Goal: Task Accomplishment & Management: Manage account settings

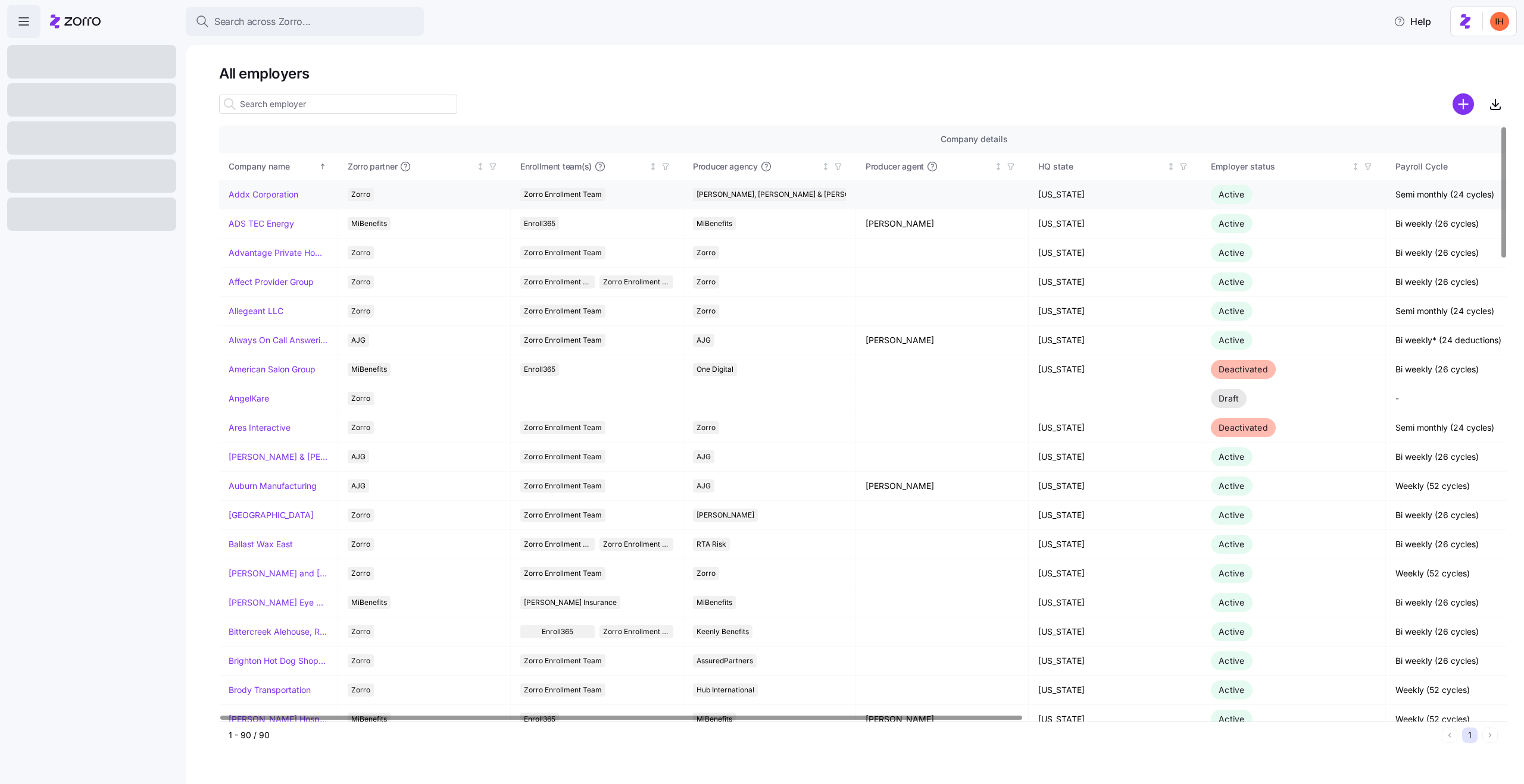
click at [246, 193] on link "Addx Corporation" at bounding box center [263, 194] width 69 height 12
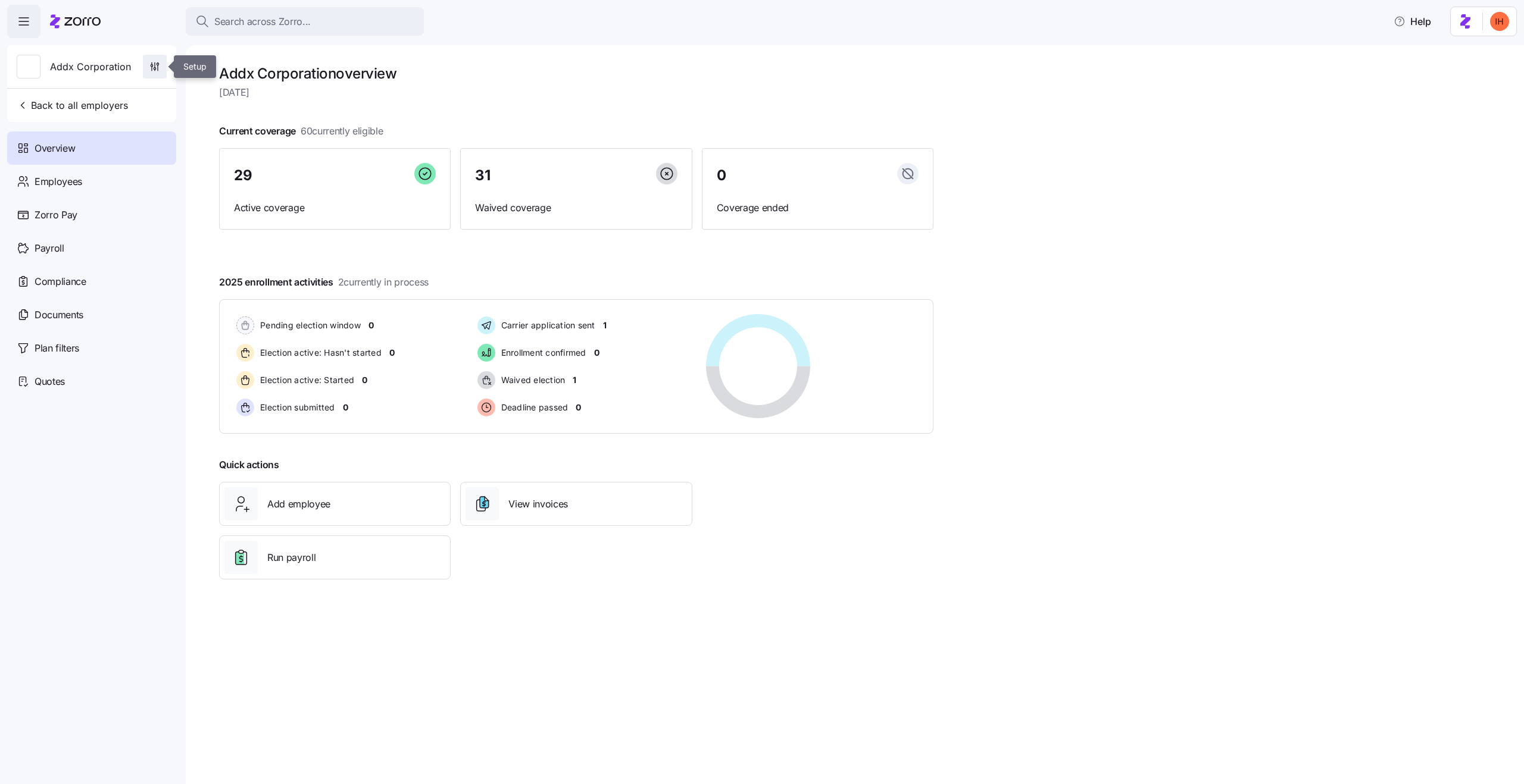
click at [158, 69] on icon "button" at bounding box center [154, 67] width 12 height 12
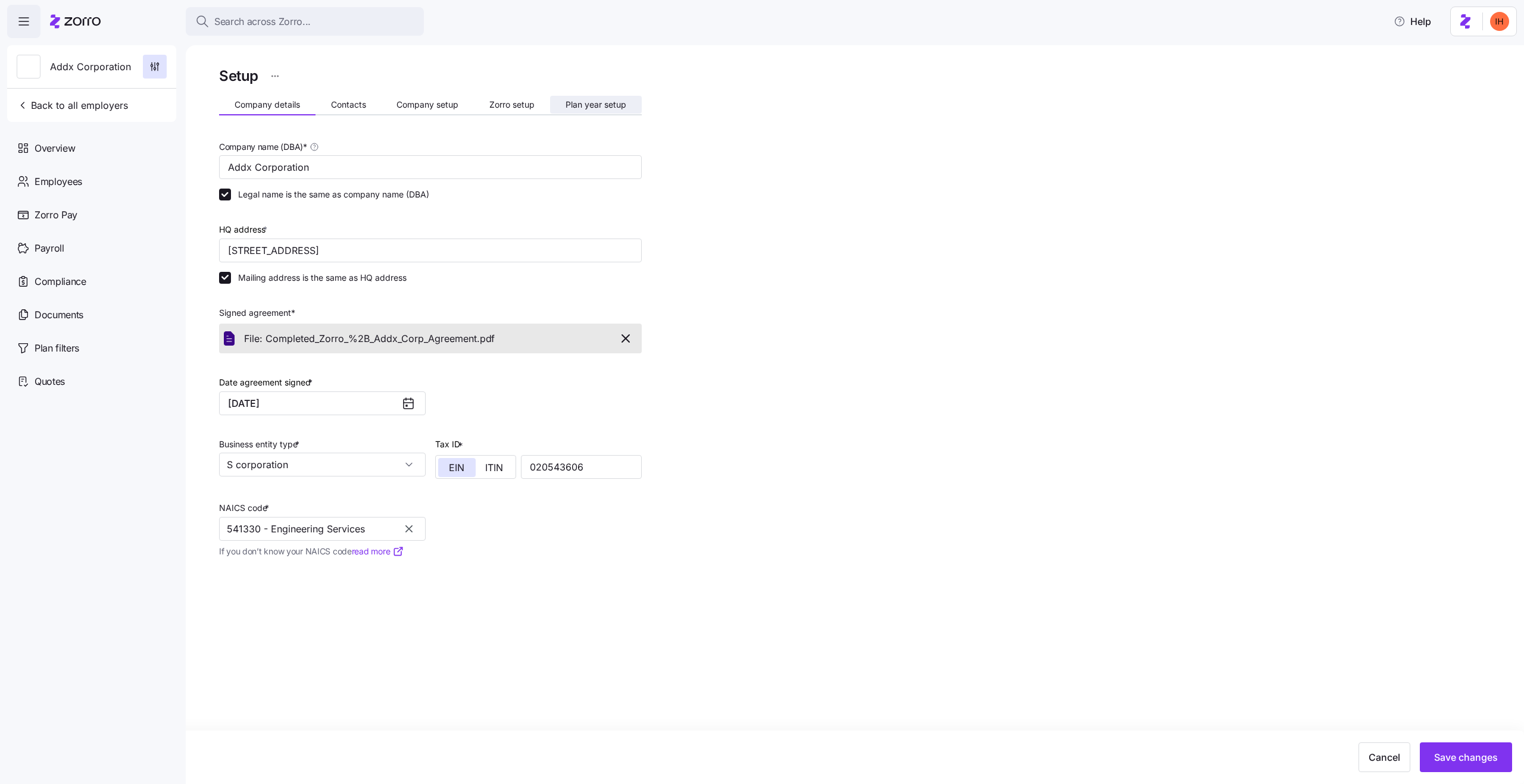
click at [594, 104] on span "Plan year setup" at bounding box center [596, 105] width 61 height 9
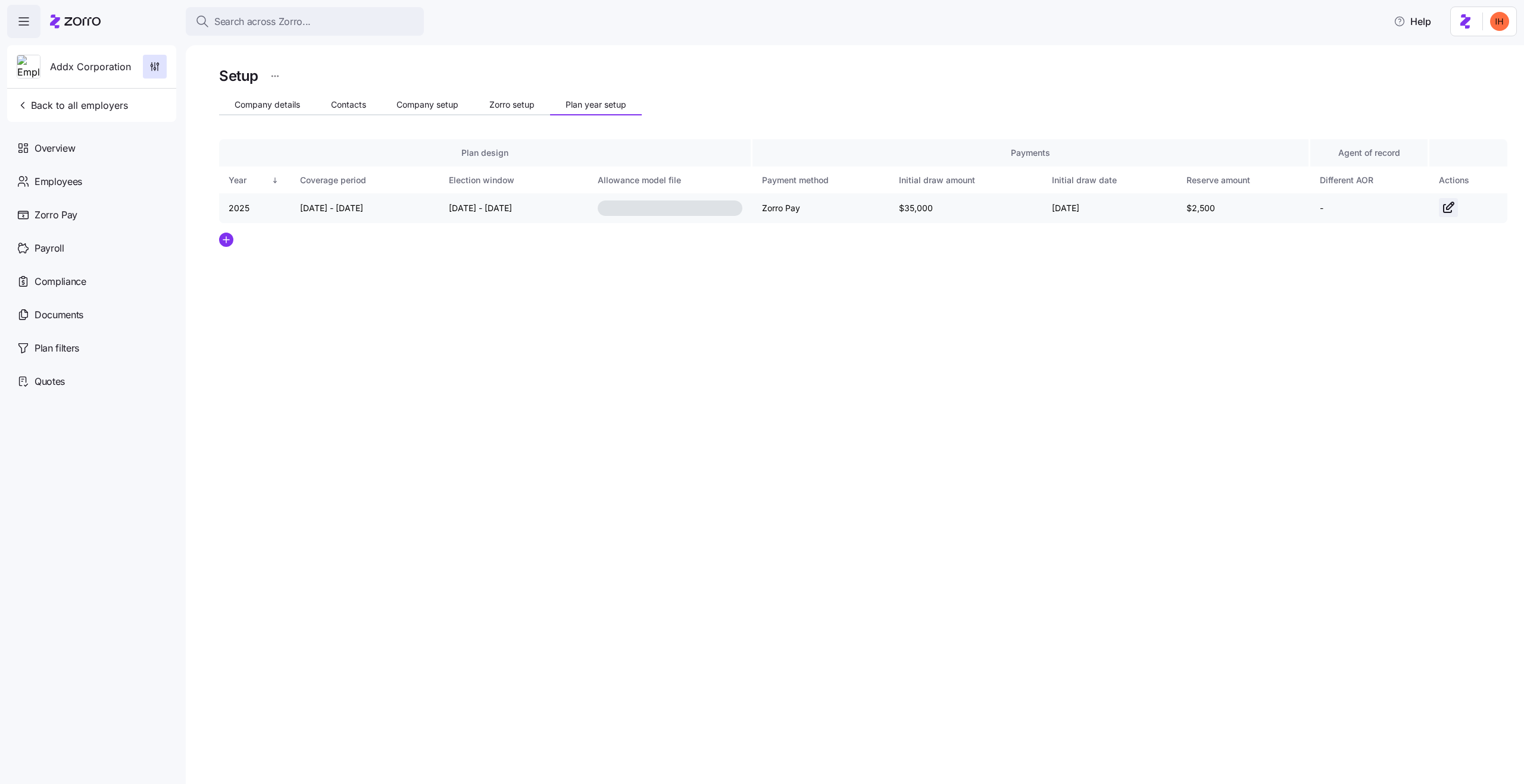
click at [1447, 209] on icon "button" at bounding box center [1451, 206] width 8 height 8
